Goal: Task Accomplishment & Management: Manage account settings

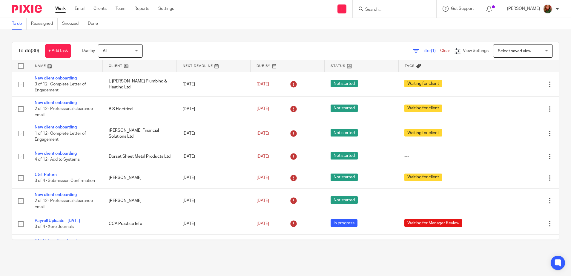
click at [380, 10] on input "Search" at bounding box center [392, 9] width 54 height 5
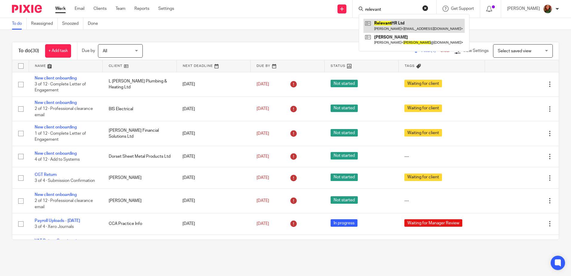
type input "relevant"
click at [379, 30] on link at bounding box center [414, 26] width 101 height 14
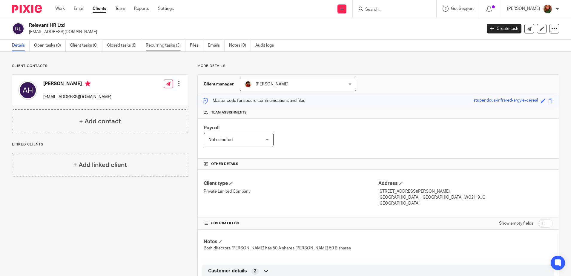
click at [157, 48] on link "Recurring tasks (3)" at bounding box center [166, 46] width 40 height 12
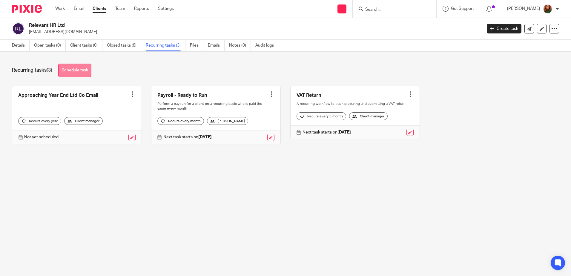
click at [71, 72] on link "Schedule task" at bounding box center [74, 70] width 33 height 13
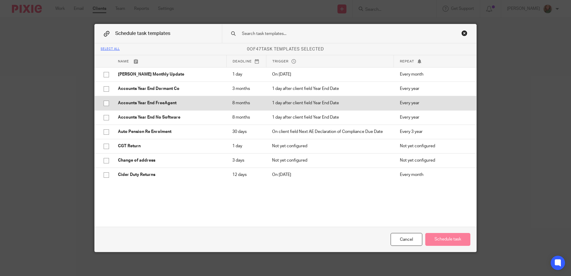
click at [105, 109] on input "checkbox" at bounding box center [106, 103] width 11 height 11
checkbox input "true"
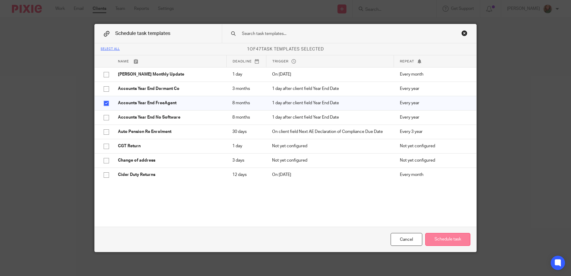
click at [431, 240] on button "Schedule task" at bounding box center [447, 239] width 45 height 13
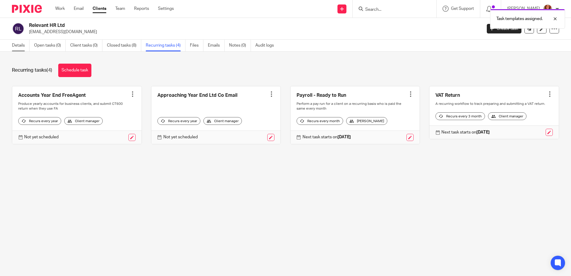
click at [12, 45] on link "Details" at bounding box center [21, 46] width 18 height 12
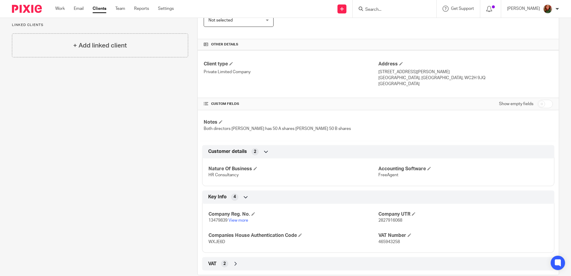
scroll to position [131, 0]
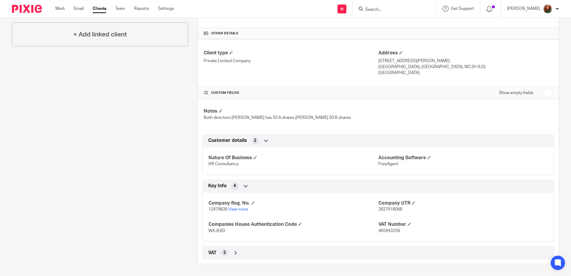
click at [544, 94] on input "checkbox" at bounding box center [545, 93] width 15 height 8
checkbox input "true"
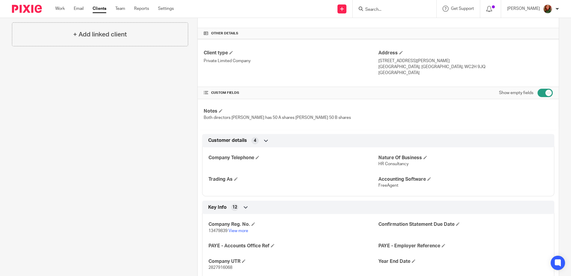
scroll to position [280, 0]
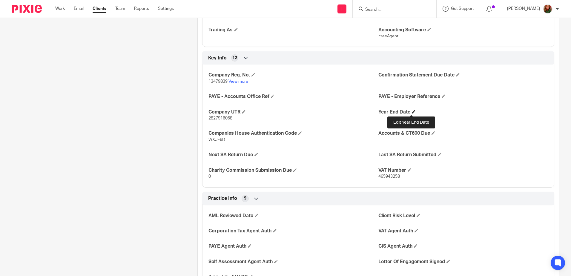
click at [412, 111] on span at bounding box center [414, 112] width 4 height 4
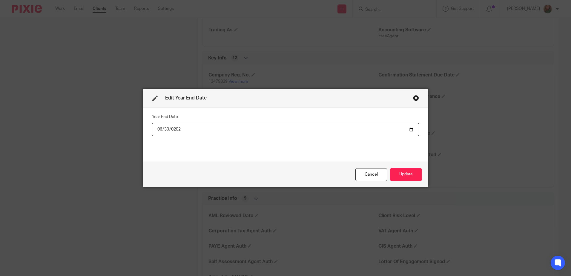
type input "2025-06-30"
click at [403, 176] on button "Update" at bounding box center [406, 174] width 32 height 13
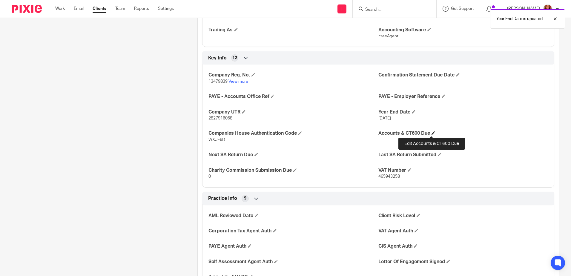
click at [432, 132] on span at bounding box center [434, 133] width 4 height 4
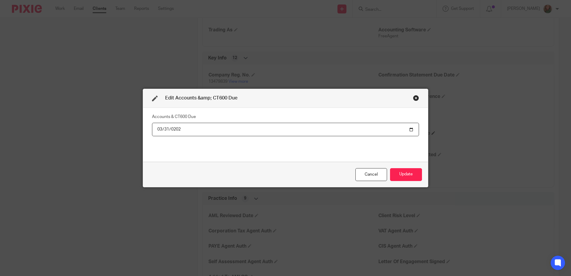
type input "2026-03-31"
click at [405, 173] on button "Update" at bounding box center [406, 174] width 32 height 13
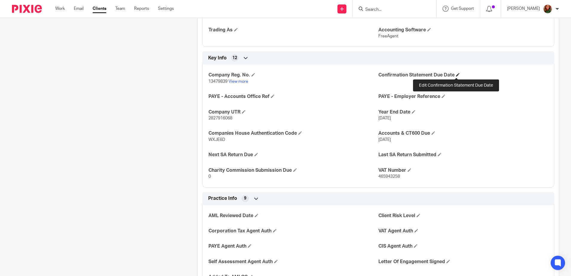
click at [458, 73] on span at bounding box center [458, 75] width 4 height 4
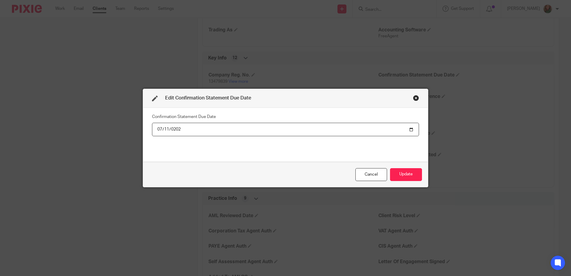
type input "2025-07-11"
type input "0006-07-11"
type input "2026-07-11"
click at [393, 176] on button "Update" at bounding box center [406, 174] width 32 height 13
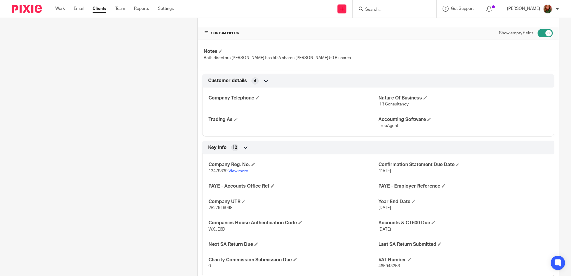
scroll to position [0, 0]
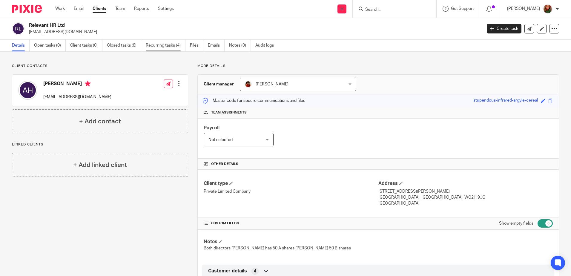
click at [170, 46] on link "Recurring tasks (4)" at bounding box center [166, 46] width 40 height 12
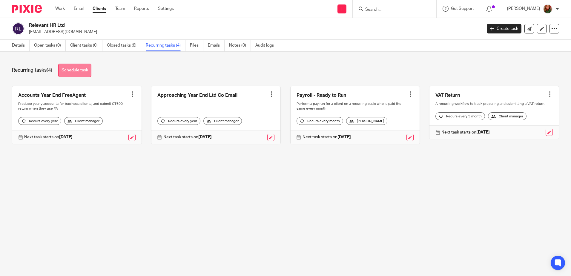
click at [81, 75] on link "Schedule task" at bounding box center [74, 70] width 33 height 13
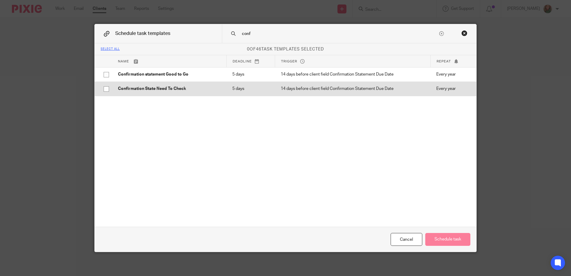
type input "conf"
click at [104, 89] on input "checkbox" at bounding box center [106, 88] width 11 height 11
checkbox input "true"
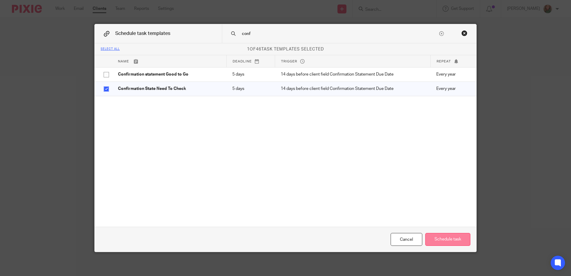
click at [452, 241] on button "Schedule task" at bounding box center [447, 239] width 45 height 13
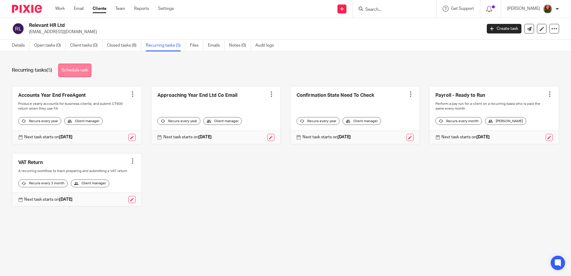
click at [82, 72] on link "Schedule task" at bounding box center [74, 70] width 33 height 13
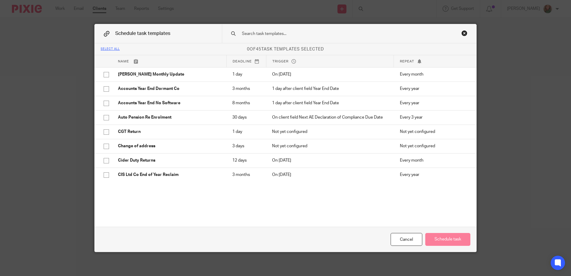
click at [311, 33] on input "text" at bounding box center [339, 33] width 197 height 7
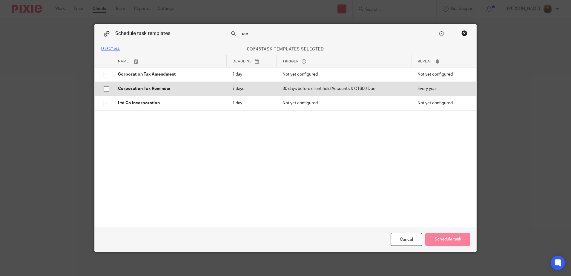
type input "cor"
click at [102, 89] on input "checkbox" at bounding box center [106, 88] width 11 height 11
checkbox input "true"
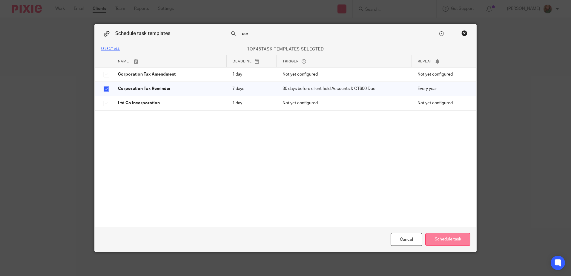
click at [440, 241] on button "Schedule task" at bounding box center [447, 239] width 45 height 13
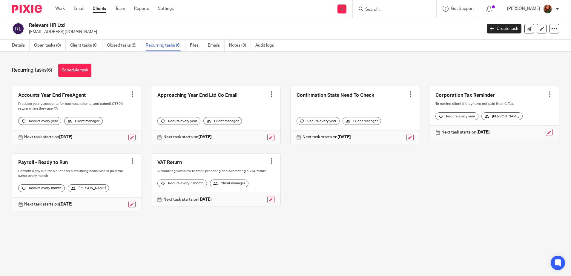
click at [379, 9] on input "Search" at bounding box center [392, 9] width 54 height 5
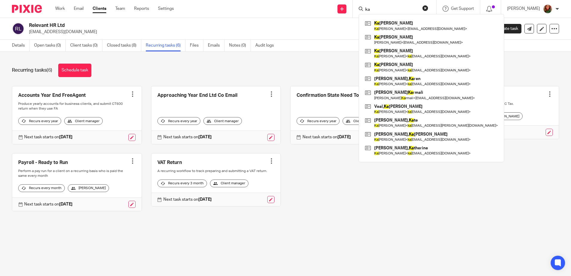
type input "k"
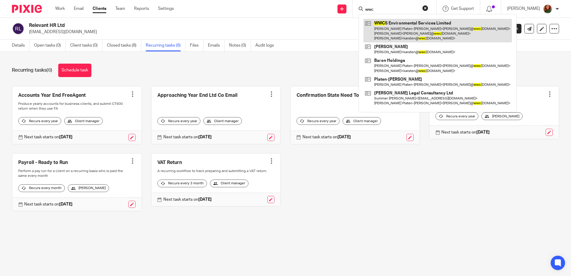
type input "wwc"
click at [390, 22] on link at bounding box center [438, 31] width 148 height 24
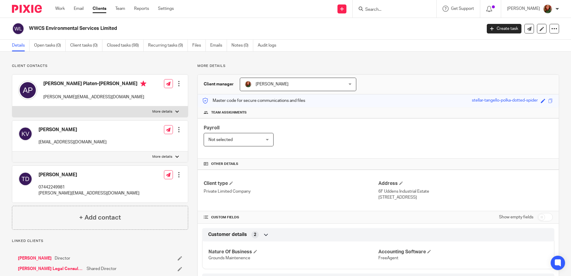
click at [380, 9] on input "Search" at bounding box center [392, 9] width 54 height 5
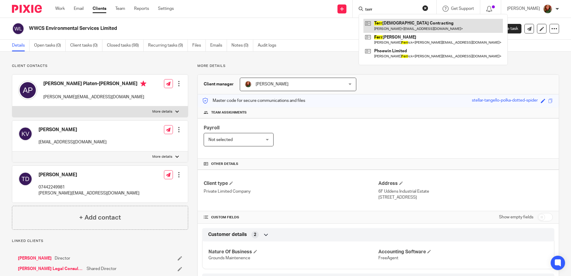
type input "terr"
click at [384, 24] on link at bounding box center [434, 26] width 140 height 14
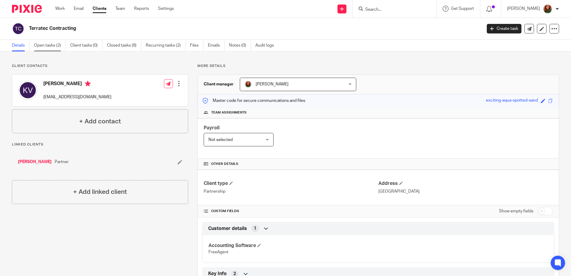
click at [44, 48] on link "Open tasks (2)" at bounding box center [50, 46] width 32 height 12
